Goal: Information Seeking & Learning: Compare options

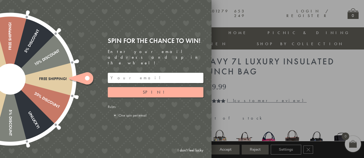
scroll to position [11, 0]
click at [199, 149] on link "I don't feel lucky" at bounding box center [190, 150] width 31 height 10
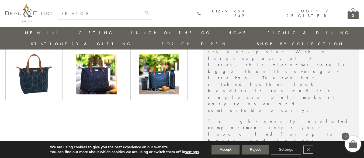
scroll to position [210, 0]
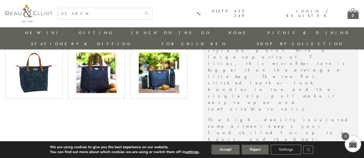
click at [166, 62] on img at bounding box center [159, 72] width 40 height 40
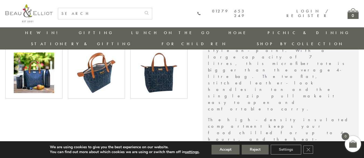
click at [101, 71] on img at bounding box center [96, 72] width 40 height 40
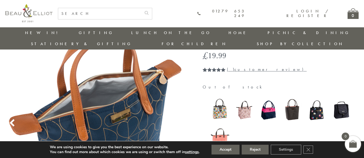
scroll to position [48, 0]
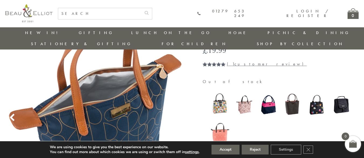
click at [269, 96] on img at bounding box center [268, 104] width 19 height 25
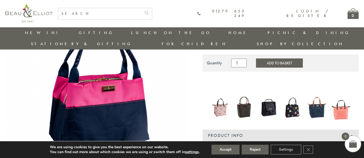
scroll to position [57, 0]
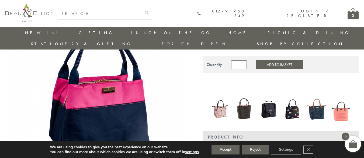
click at [294, 98] on img at bounding box center [293, 109] width 19 height 22
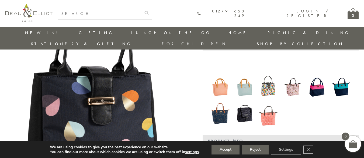
scroll to position [78, 0]
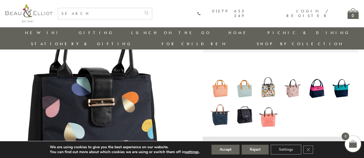
click at [245, 106] on img at bounding box center [244, 114] width 19 height 25
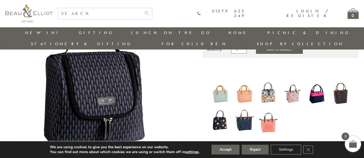
scroll to position [77, 0]
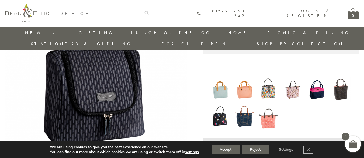
click at [340, 81] on img at bounding box center [341, 89] width 19 height 25
